Goal: Information Seeking & Learning: Learn about a topic

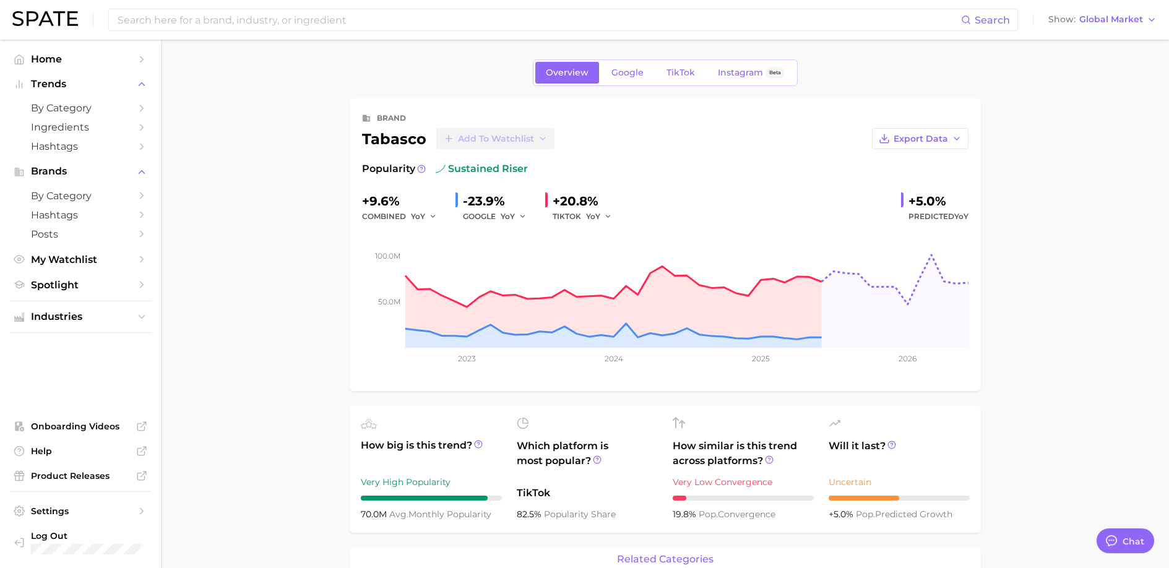
type textarea "x"
click at [637, 71] on span "Google" at bounding box center [627, 72] width 32 height 11
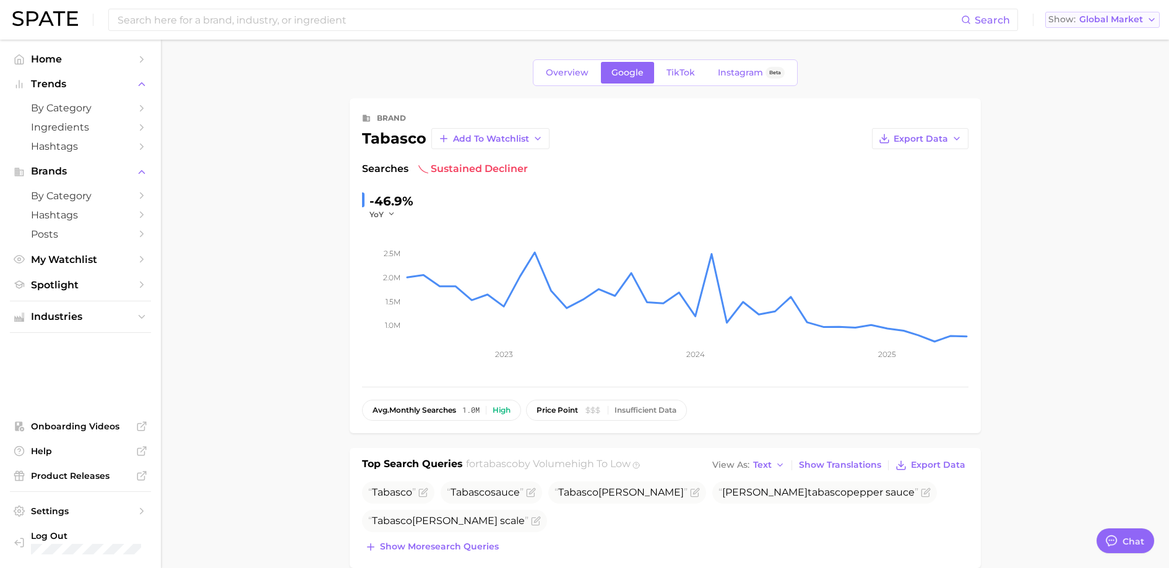
click at [1110, 18] on span "Global Market" at bounding box center [1111, 19] width 64 height 7
click at [1078, 40] on span "[GEOGRAPHIC_DATA]" at bounding box center [1099, 40] width 96 height 11
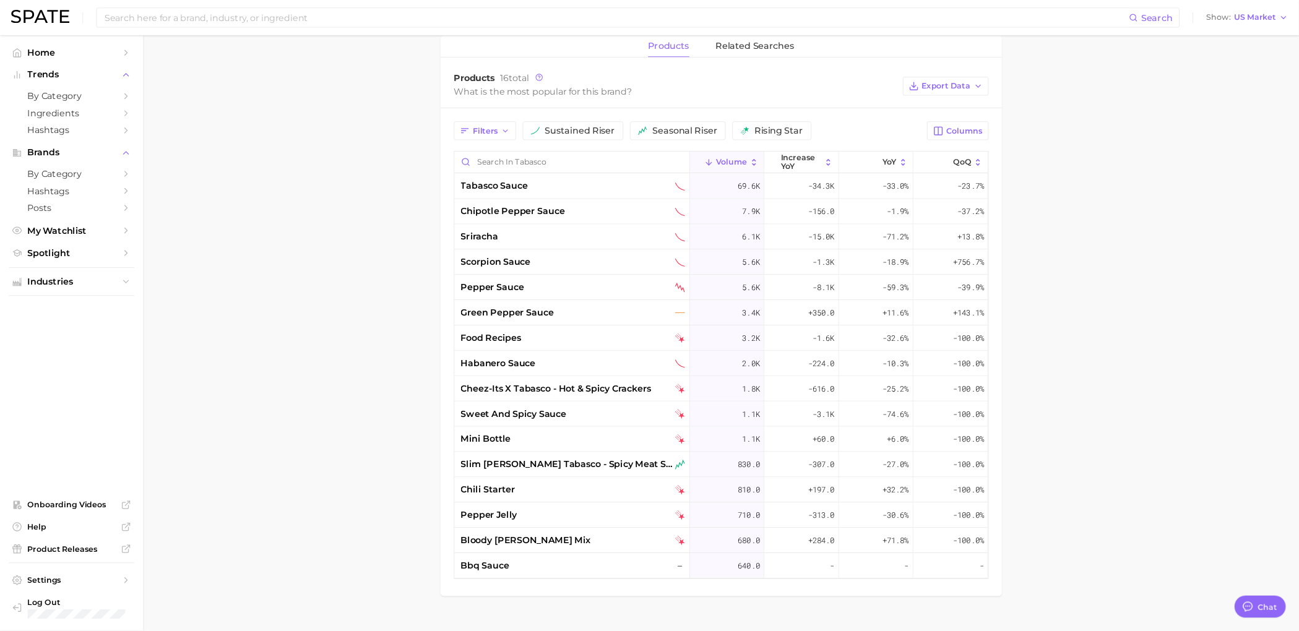
scroll to position [514, 0]
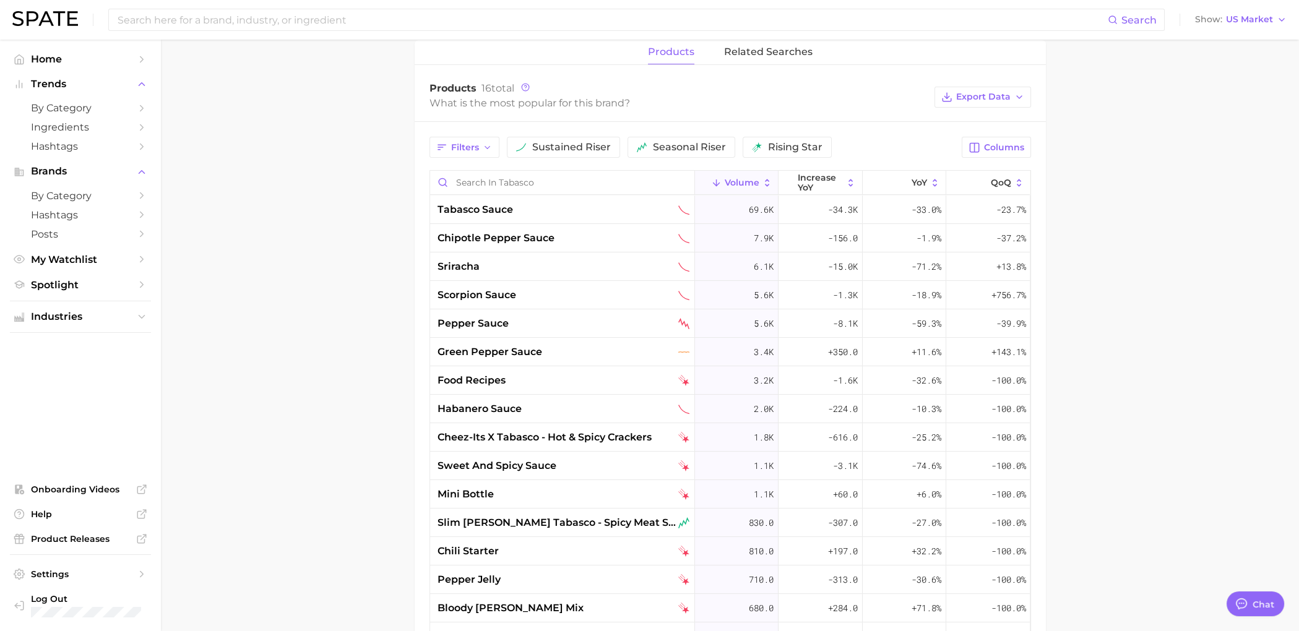
type textarea "x"
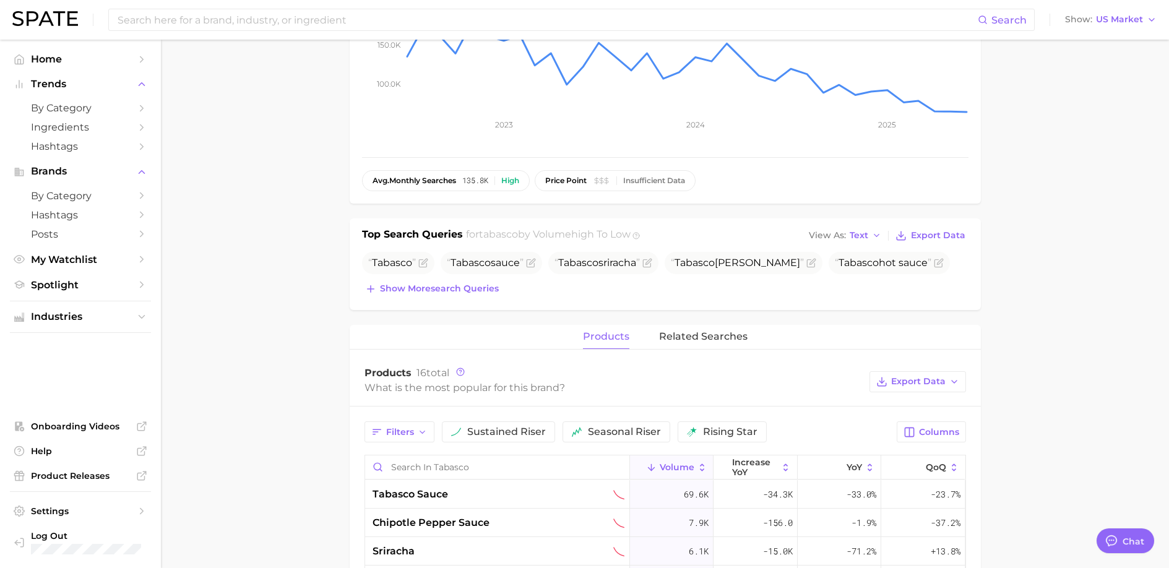
scroll to position [0, 0]
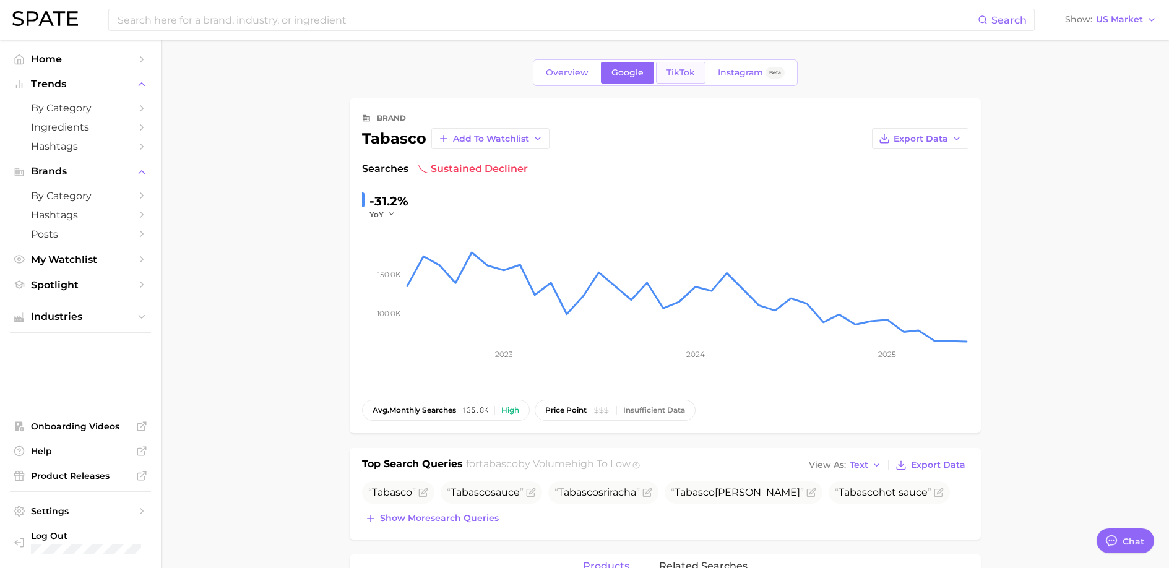
click at [670, 68] on span "TikTok" at bounding box center [681, 72] width 28 height 11
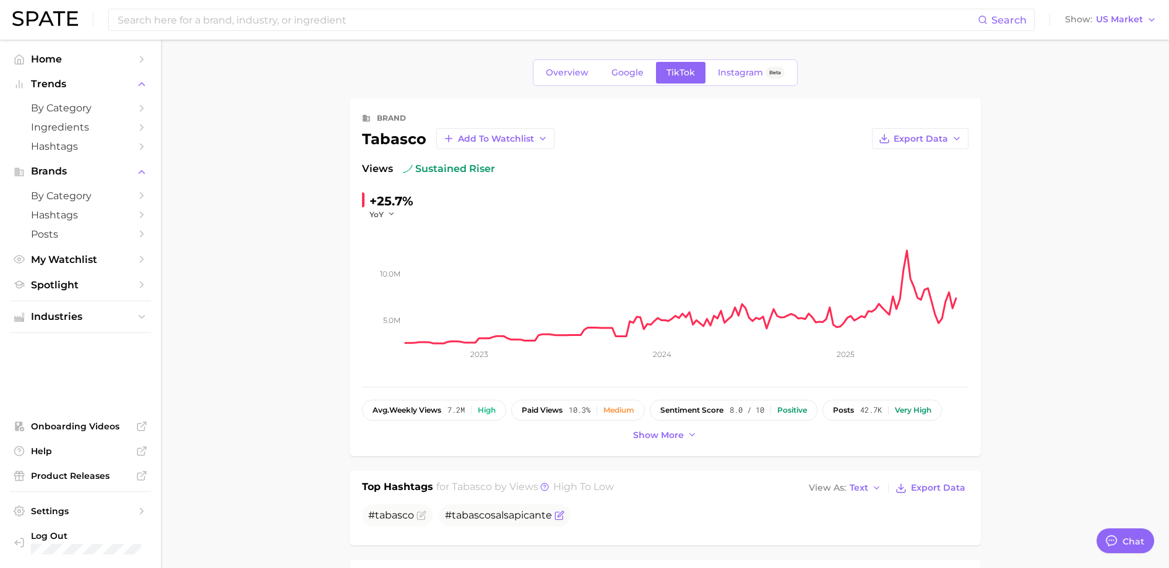
click at [489, 516] on span "tabasco" at bounding box center [471, 515] width 39 height 12
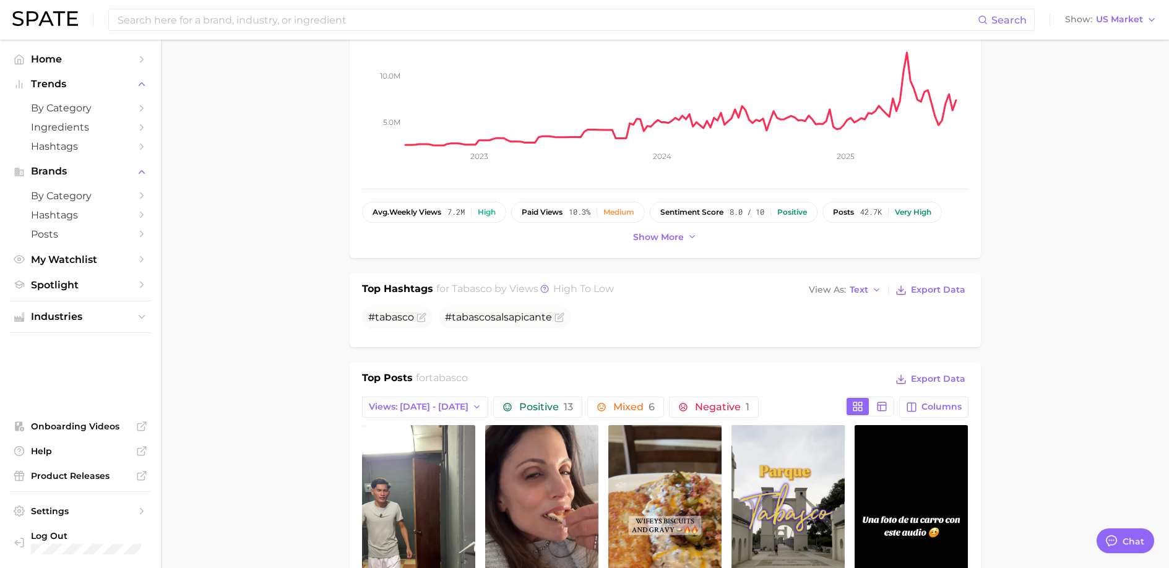
click at [468, 323] on span "tabasco" at bounding box center [471, 317] width 39 height 12
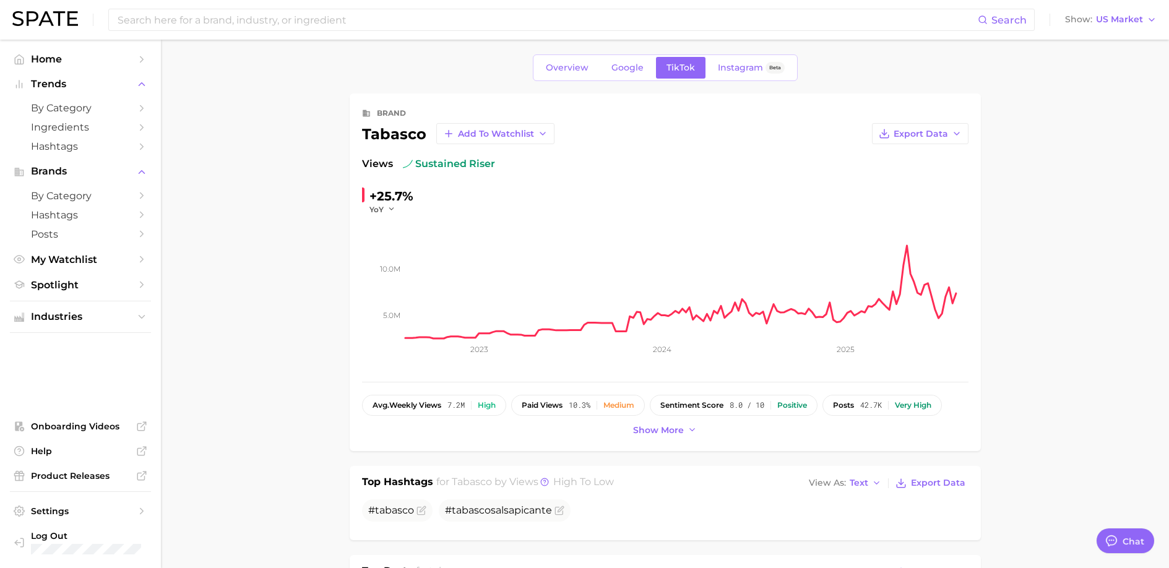
scroll to position [0, 0]
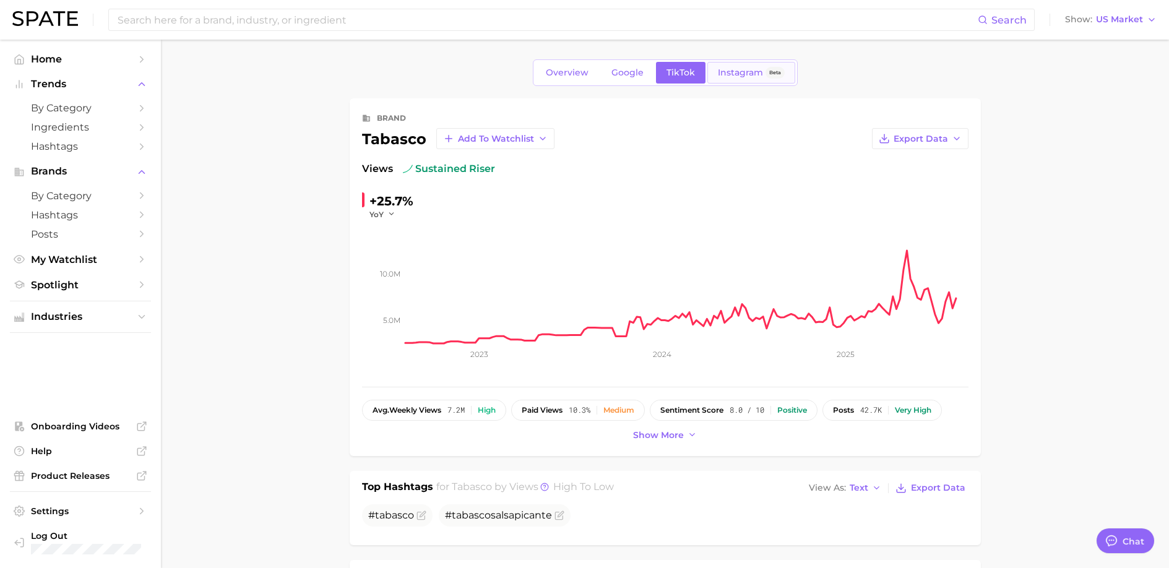
click at [734, 77] on span "Instagram" at bounding box center [740, 72] width 45 height 11
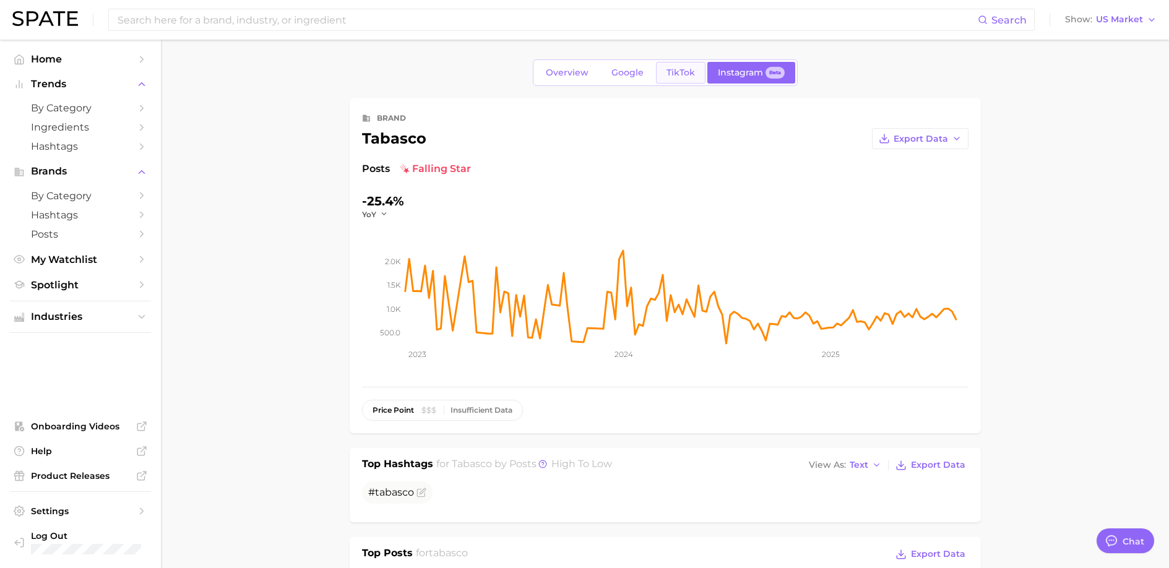
click at [667, 78] on link "TikTok" at bounding box center [681, 73] width 50 height 22
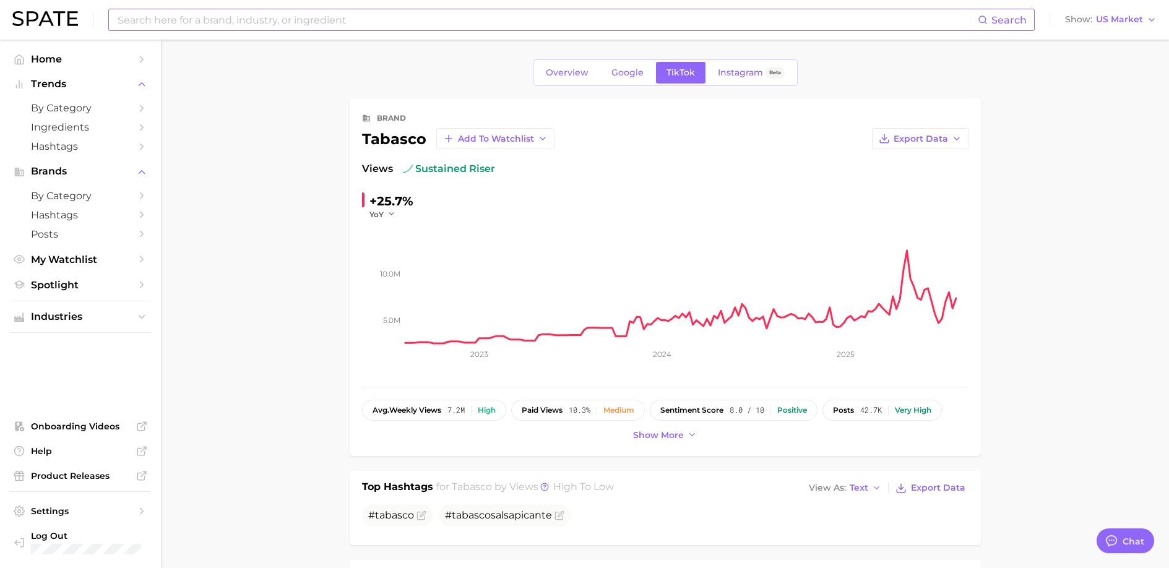
click at [205, 29] on input at bounding box center [546, 19] width 861 height 21
click at [1139, 18] on span "US Market" at bounding box center [1119, 19] width 47 height 7
click at [1103, 144] on button "Global" at bounding box center [1105, 151] width 108 height 22
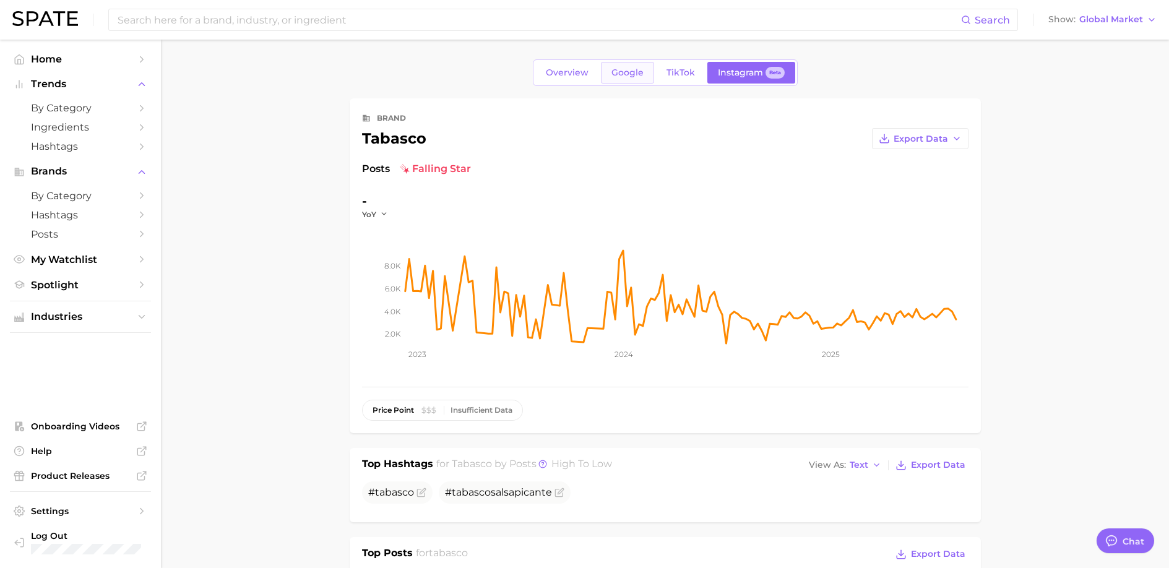
click at [622, 78] on link "Google" at bounding box center [627, 73] width 53 height 22
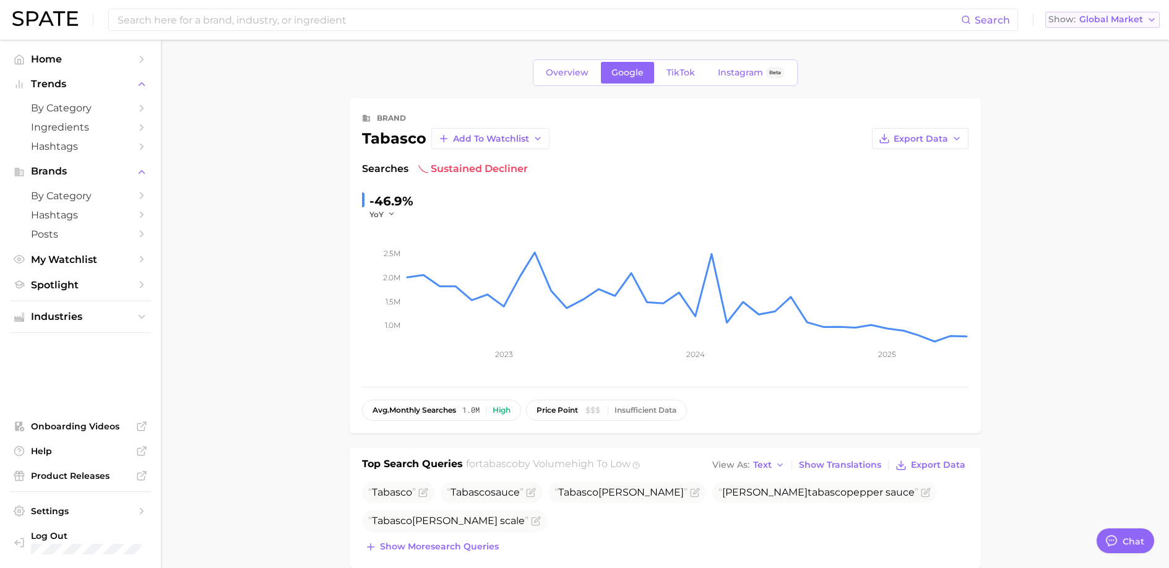
click at [1114, 23] on span "Global Market" at bounding box center [1111, 19] width 64 height 7
click at [1108, 39] on span "[GEOGRAPHIC_DATA]" at bounding box center [1099, 40] width 96 height 11
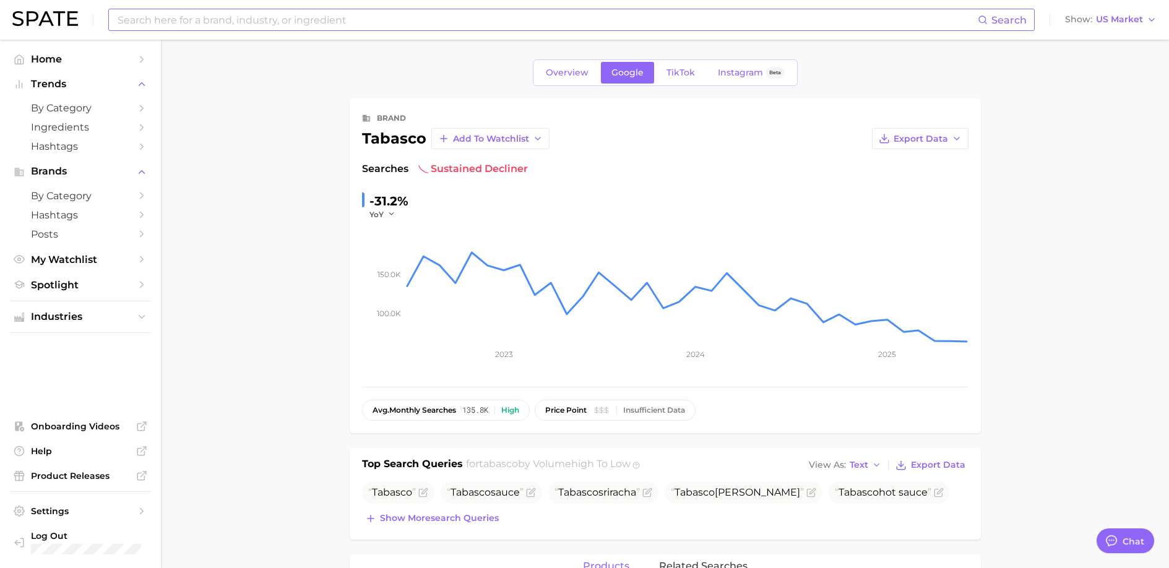
type textarea "x"
